Goal: Task Accomplishment & Management: Complete application form

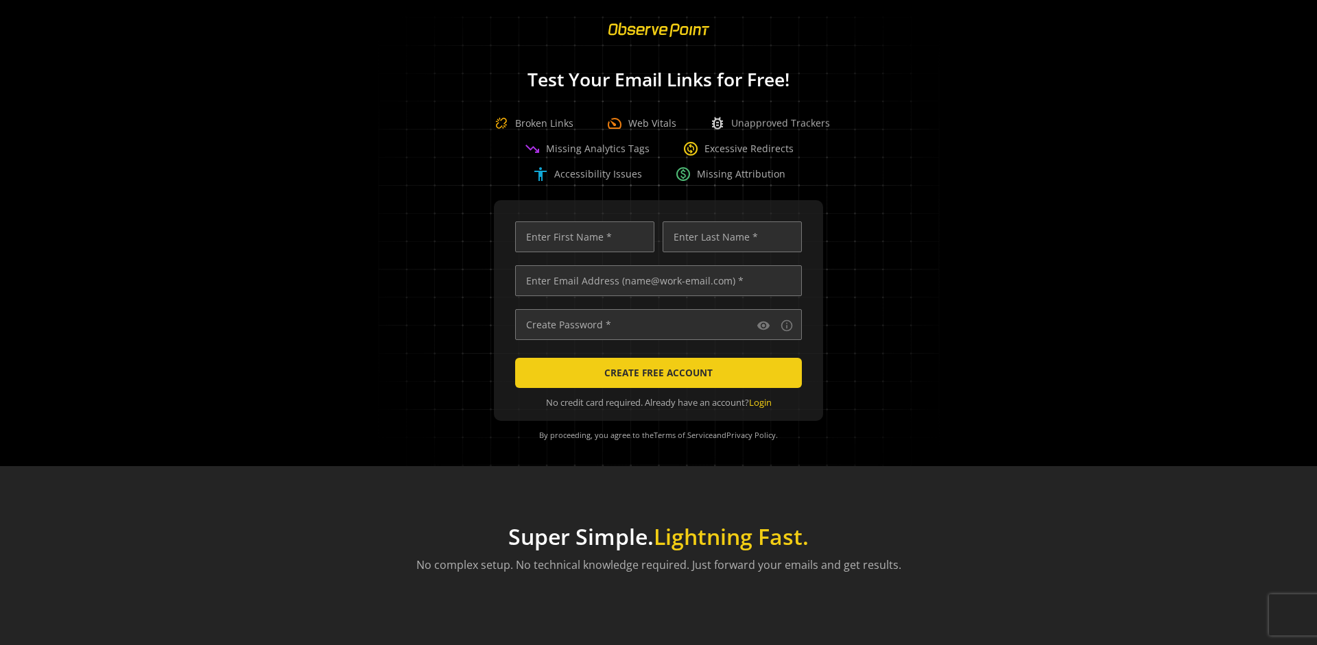
scroll to position [0, 4437]
click at [655, 280] on input "text" at bounding box center [658, 280] width 287 height 31
type input "[EMAIL_ADDRESS][DOMAIN_NAME]"
click at [581, 237] on input "text" at bounding box center [584, 236] width 139 height 31
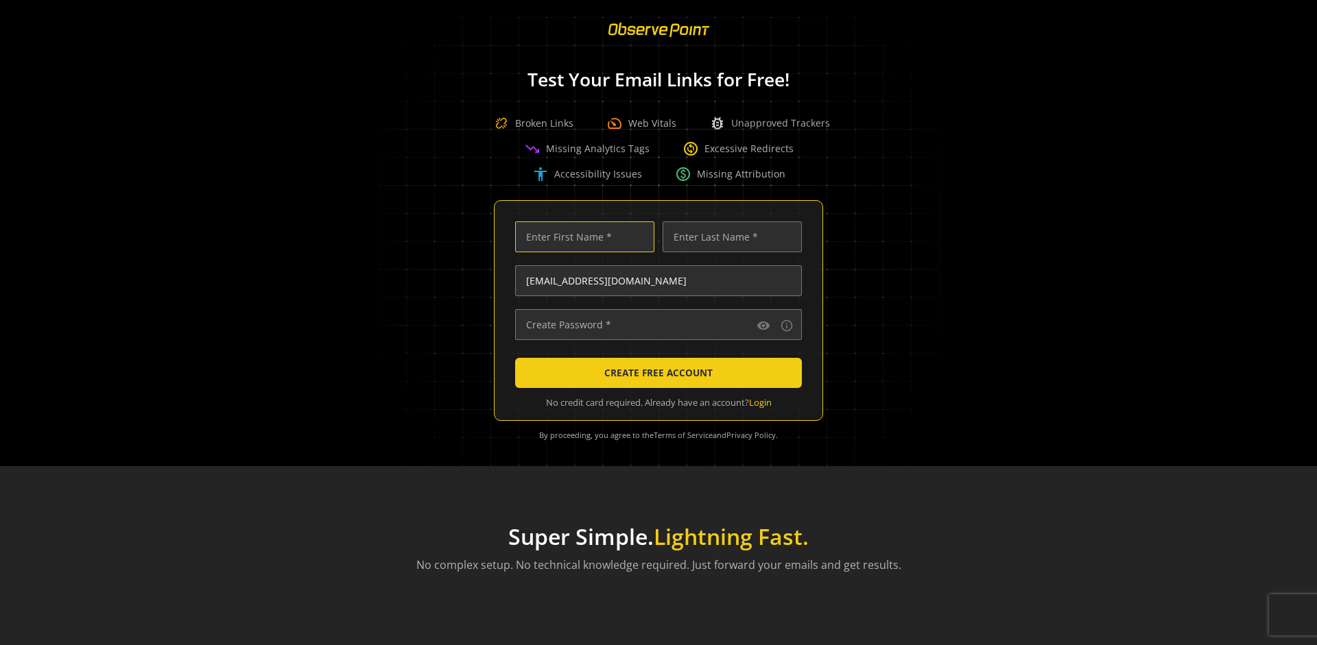
scroll to position [0, 0]
type input "Test"
click at [728, 237] on input "text" at bounding box center [731, 236] width 139 height 31
type input "Test"
click at [655, 324] on input "text" at bounding box center [658, 324] width 287 height 31
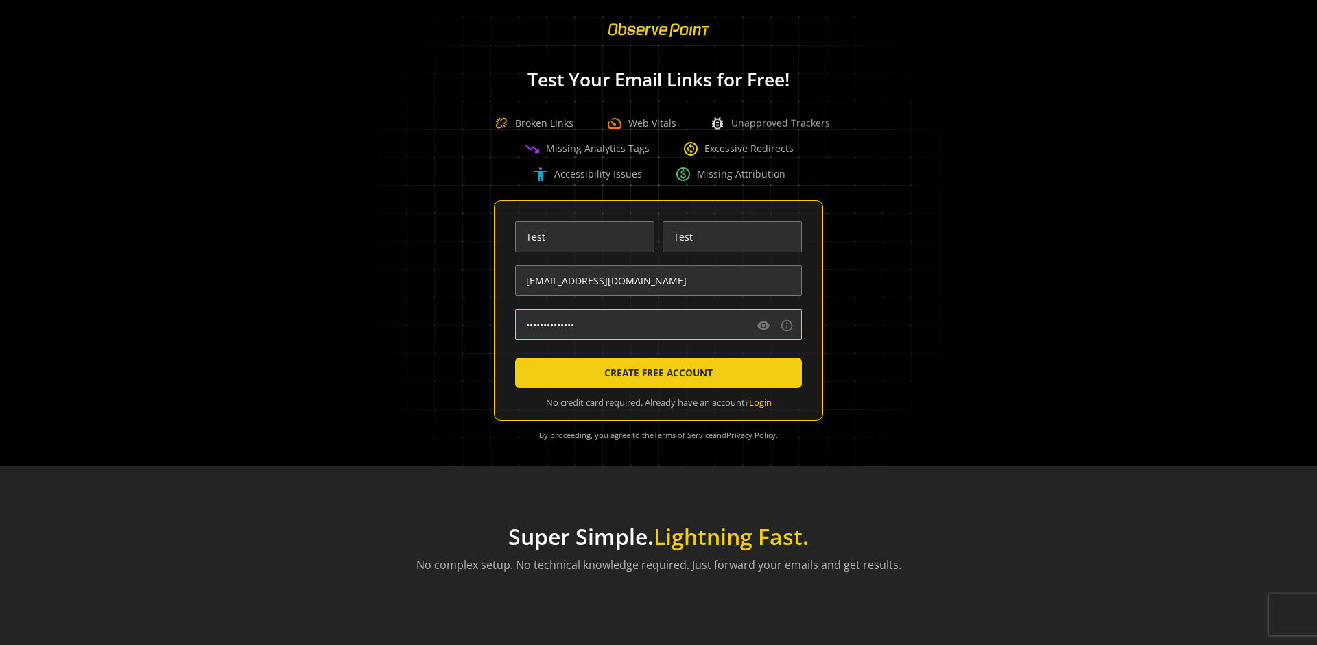
type input "••••••••••••••"
click at [655, 373] on span "CREATE FREE ACCOUNT" at bounding box center [658, 373] width 108 height 25
